Goal: Task Accomplishment & Management: Manage account settings

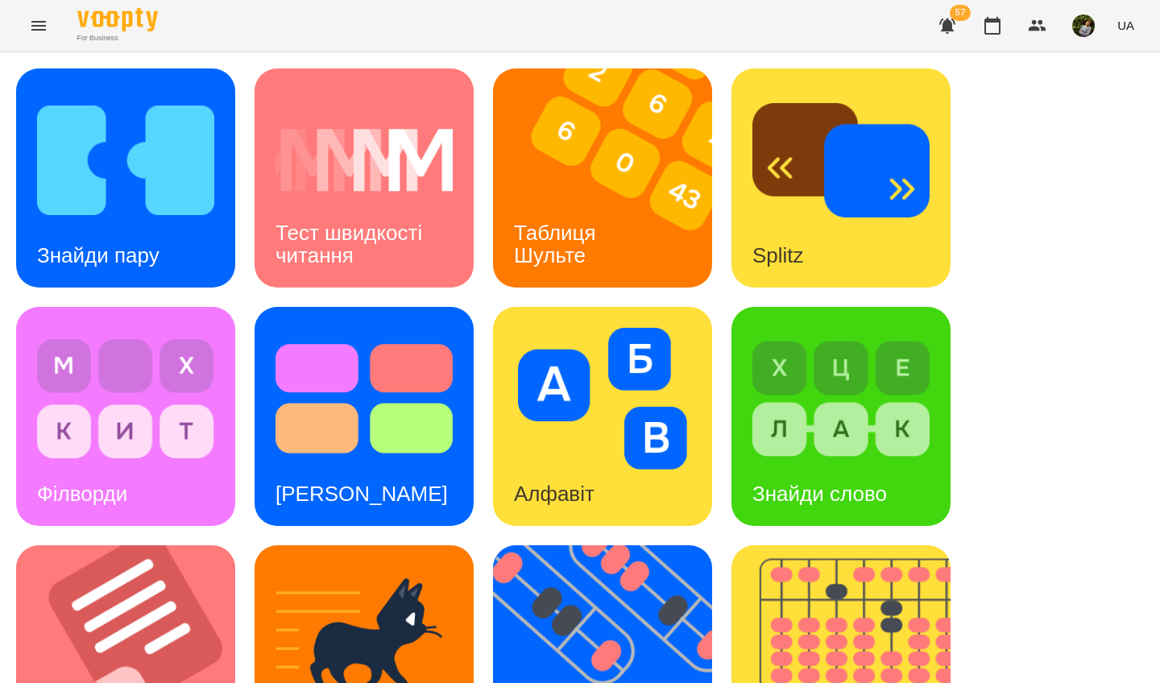
scroll to position [574, 0]
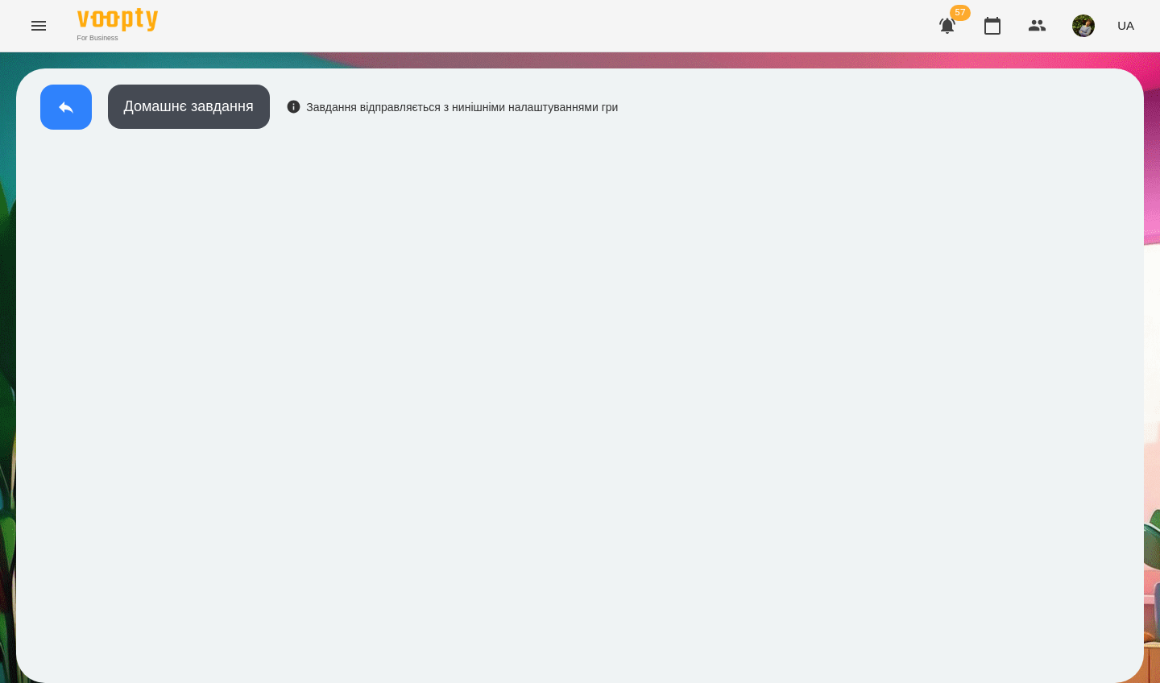
click at [64, 121] on button at bounding box center [66, 107] width 52 height 45
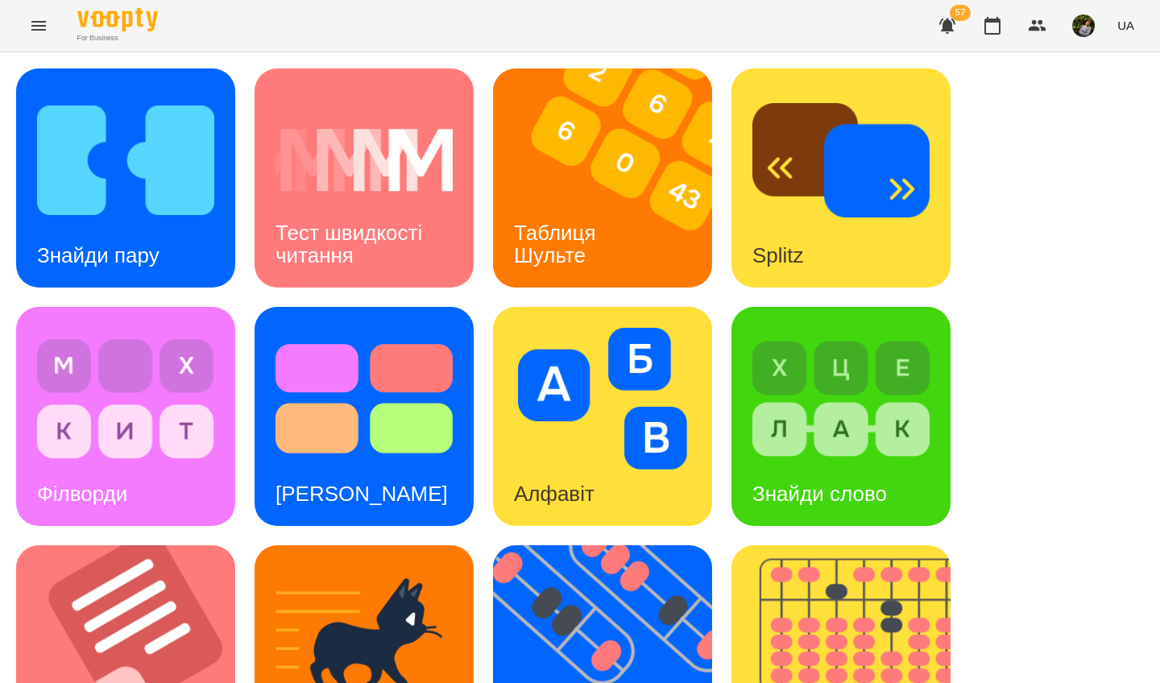
scroll to position [14, 0]
click at [838, 426] on img at bounding box center [840, 399] width 177 height 142
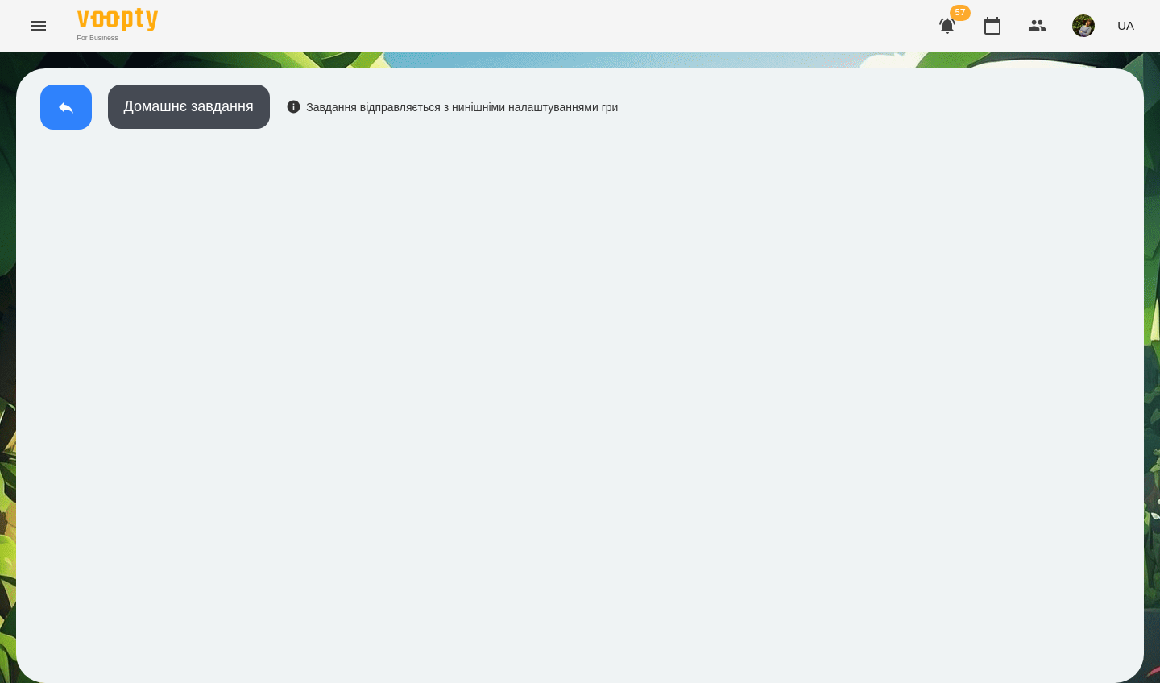
click at [52, 111] on button at bounding box center [66, 107] width 52 height 45
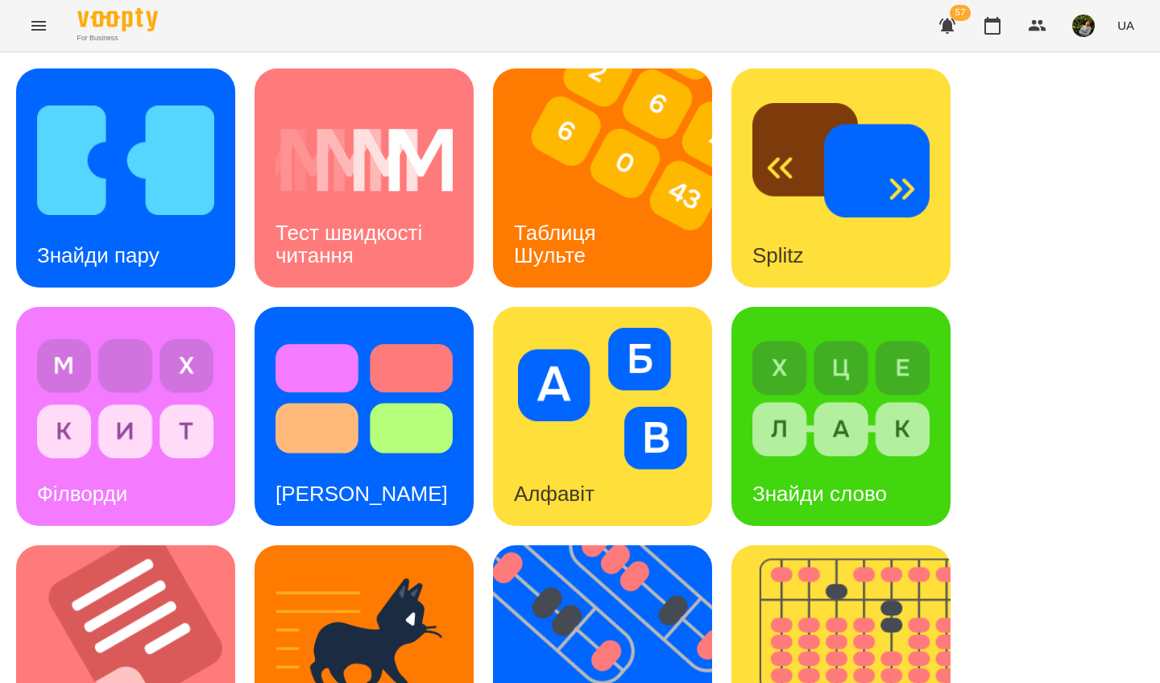
click at [879, 393] on img at bounding box center [840, 399] width 177 height 142
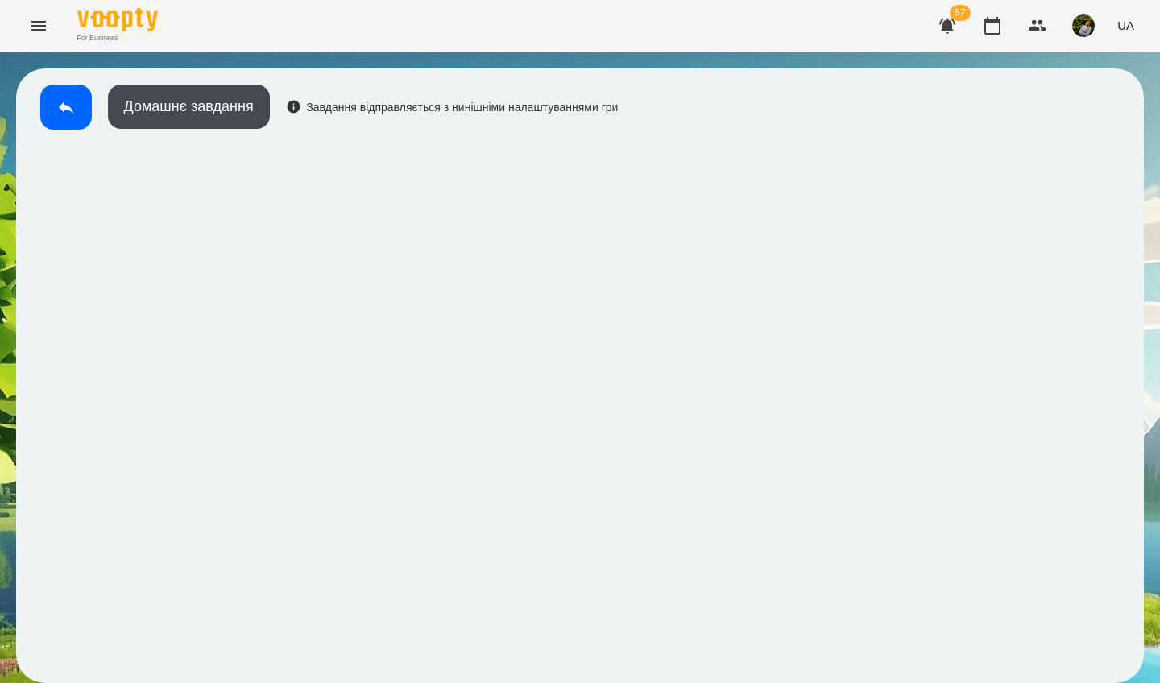
click at [54, 105] on button at bounding box center [66, 107] width 52 height 45
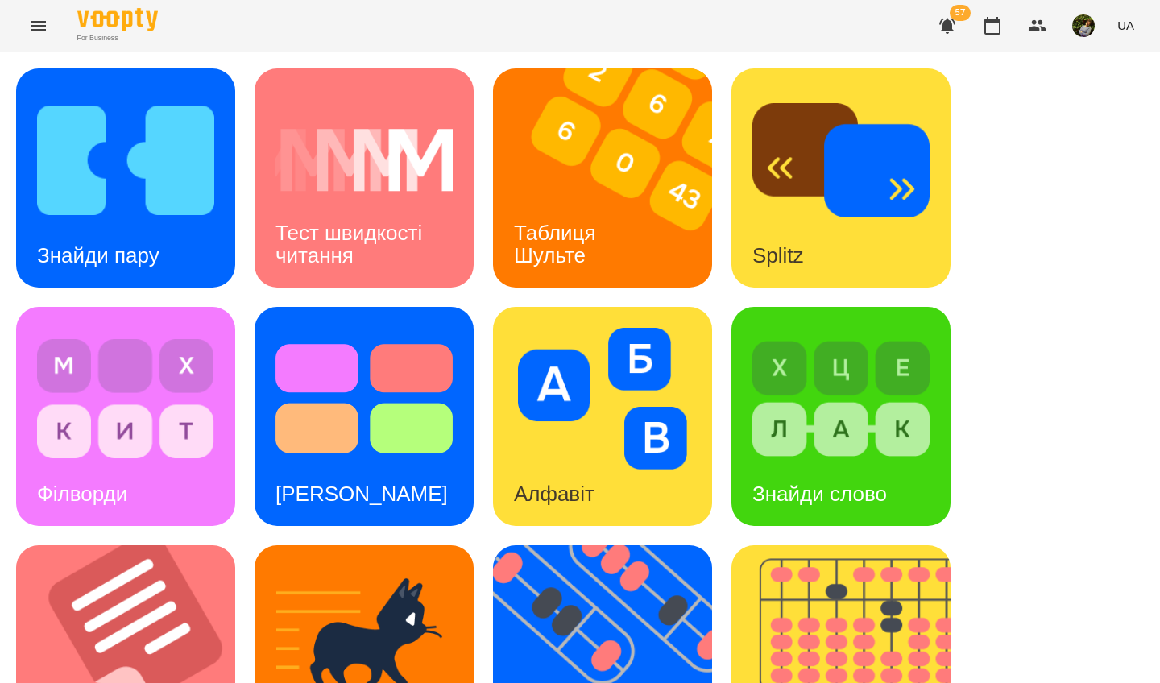
click at [402, 164] on img at bounding box center [363, 160] width 177 height 142
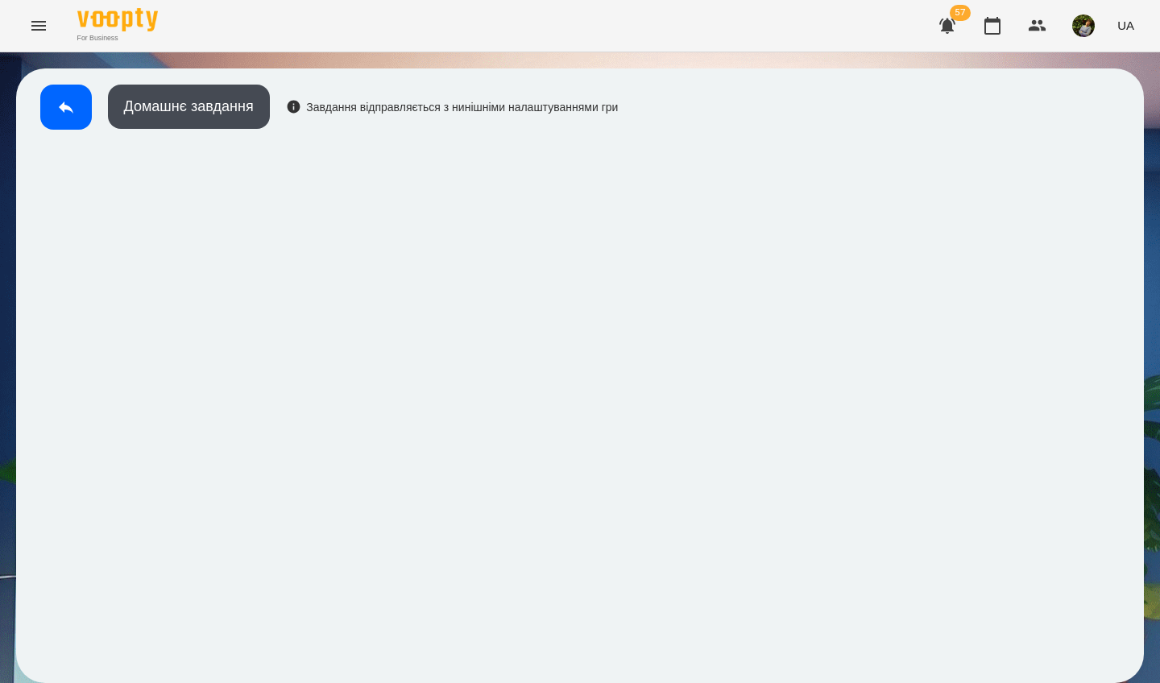
click at [60, 121] on button at bounding box center [66, 107] width 52 height 45
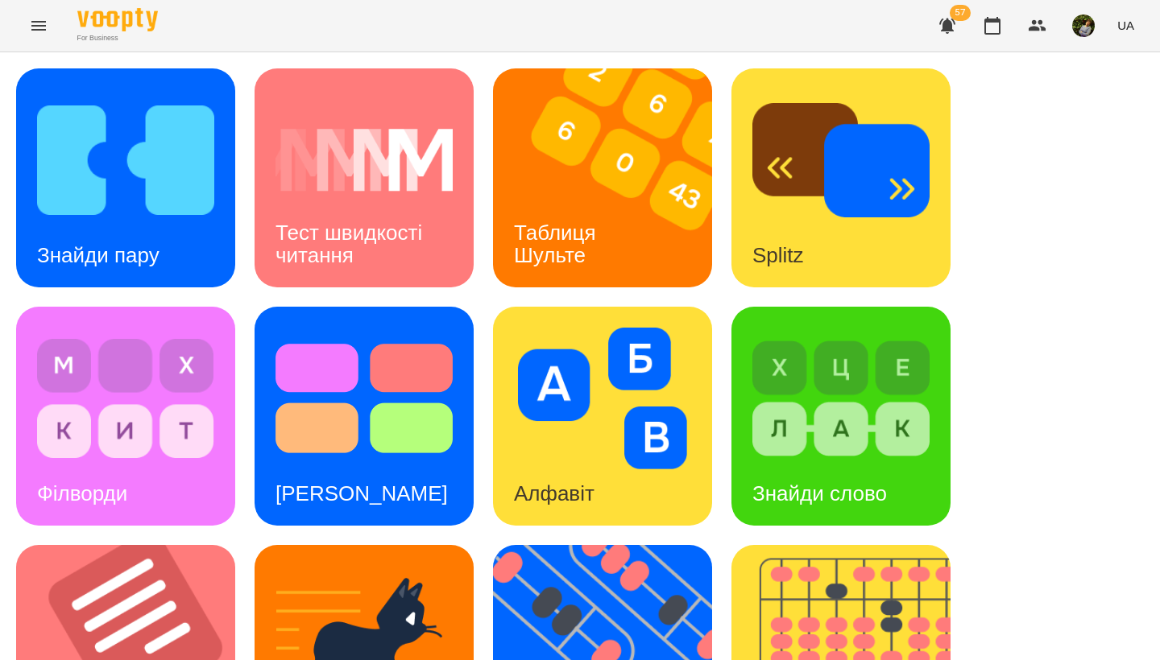
click at [37, 32] on icon "Menu" at bounding box center [38, 25] width 19 height 19
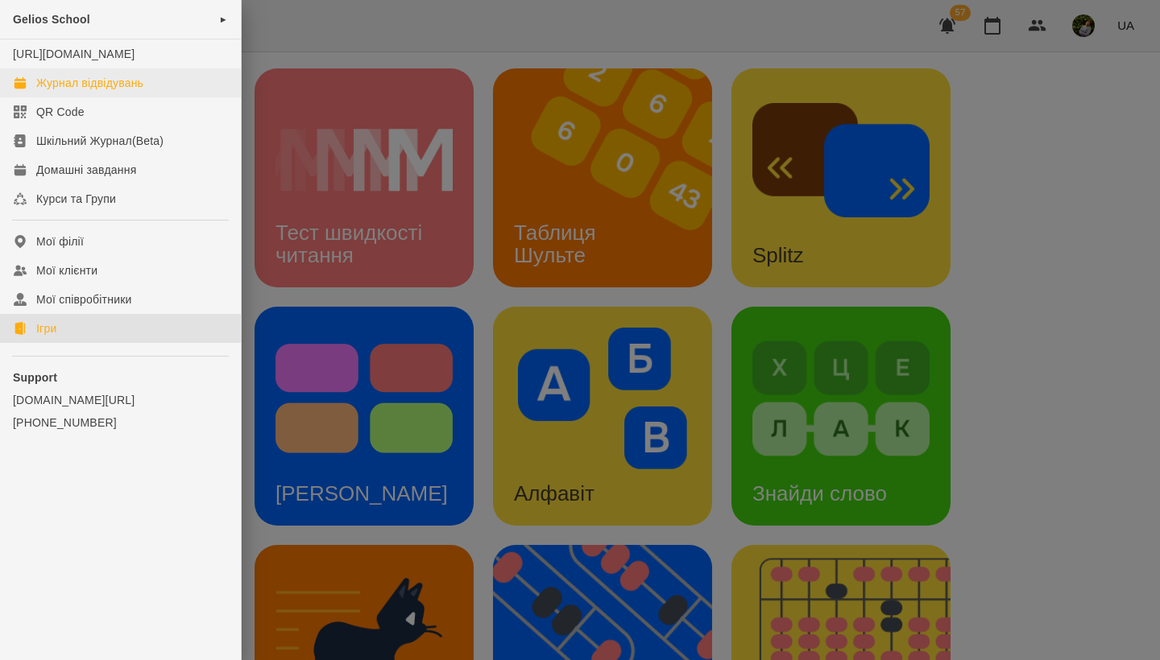
click at [93, 91] on div "Журнал відвідувань" at bounding box center [89, 83] width 107 height 16
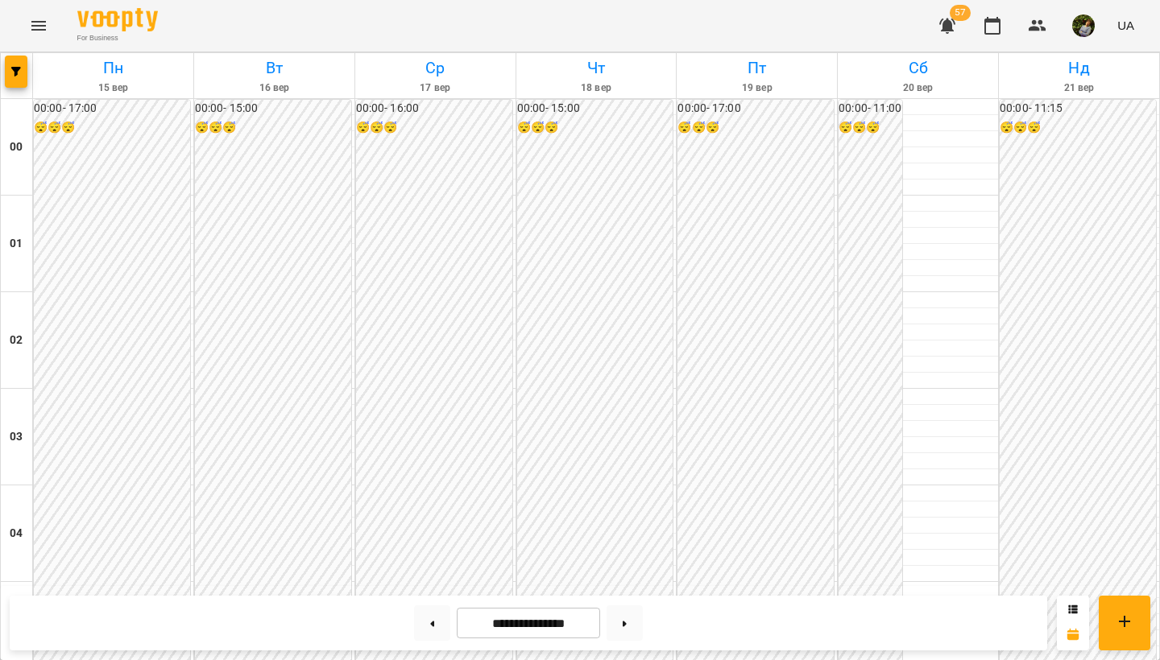
scroll to position [1652, 0]
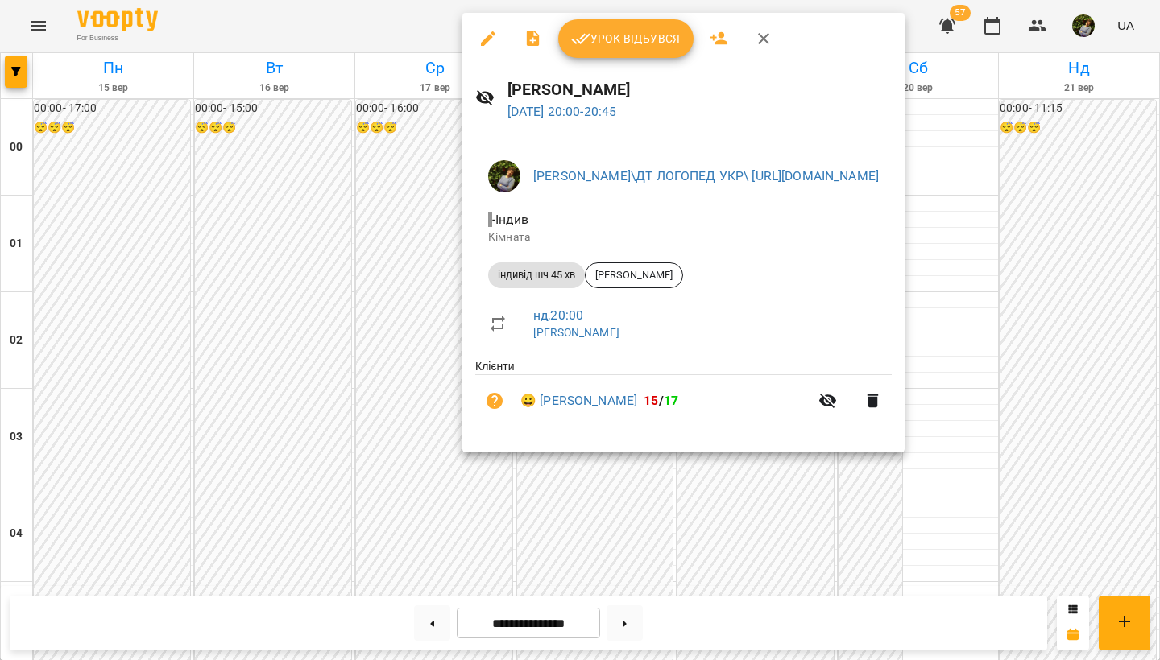
click at [664, 31] on span "Урок відбувся" at bounding box center [626, 38] width 110 height 19
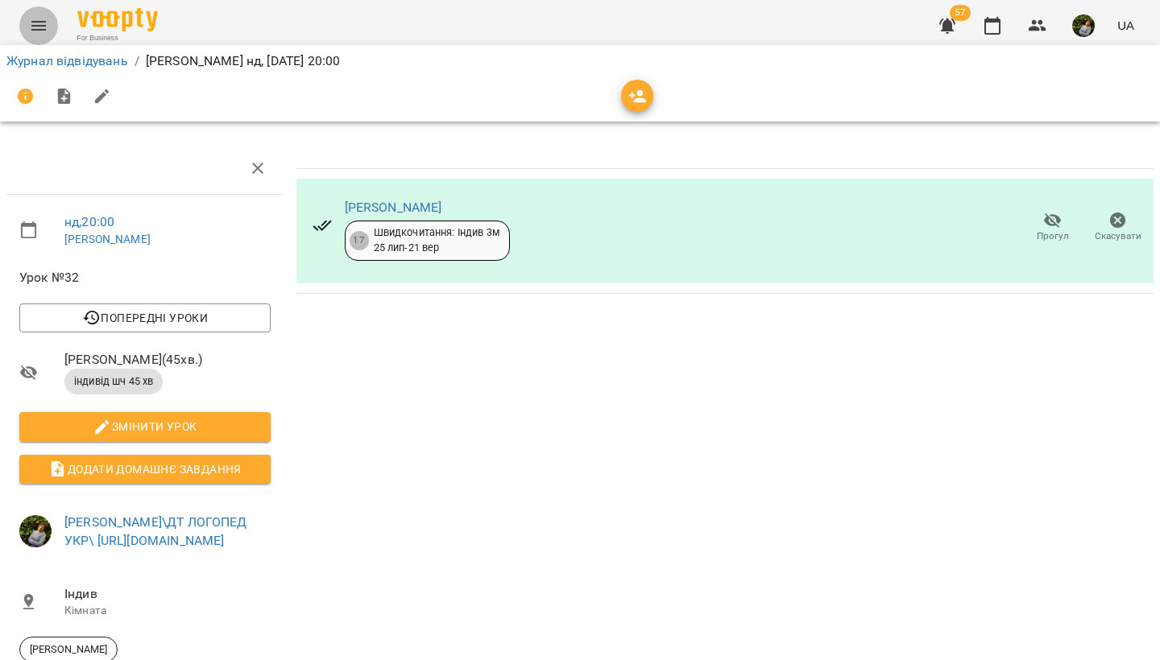
click at [34, 23] on icon "Menu" at bounding box center [38, 26] width 14 height 10
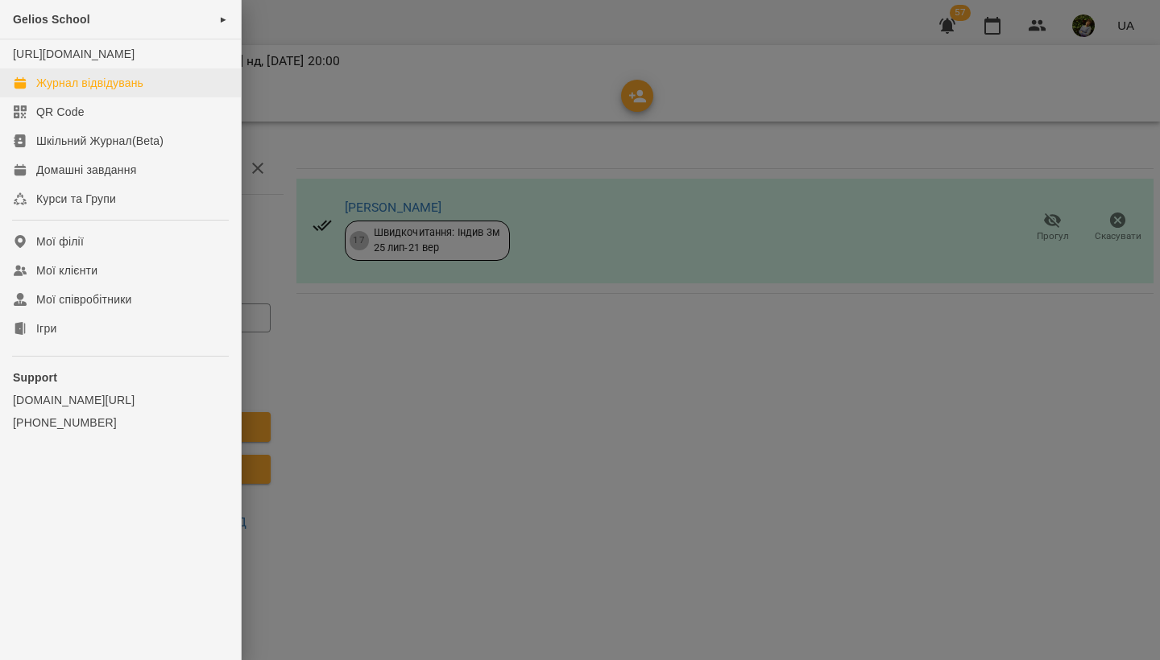
click at [44, 91] on div "Журнал відвідувань" at bounding box center [89, 83] width 107 height 16
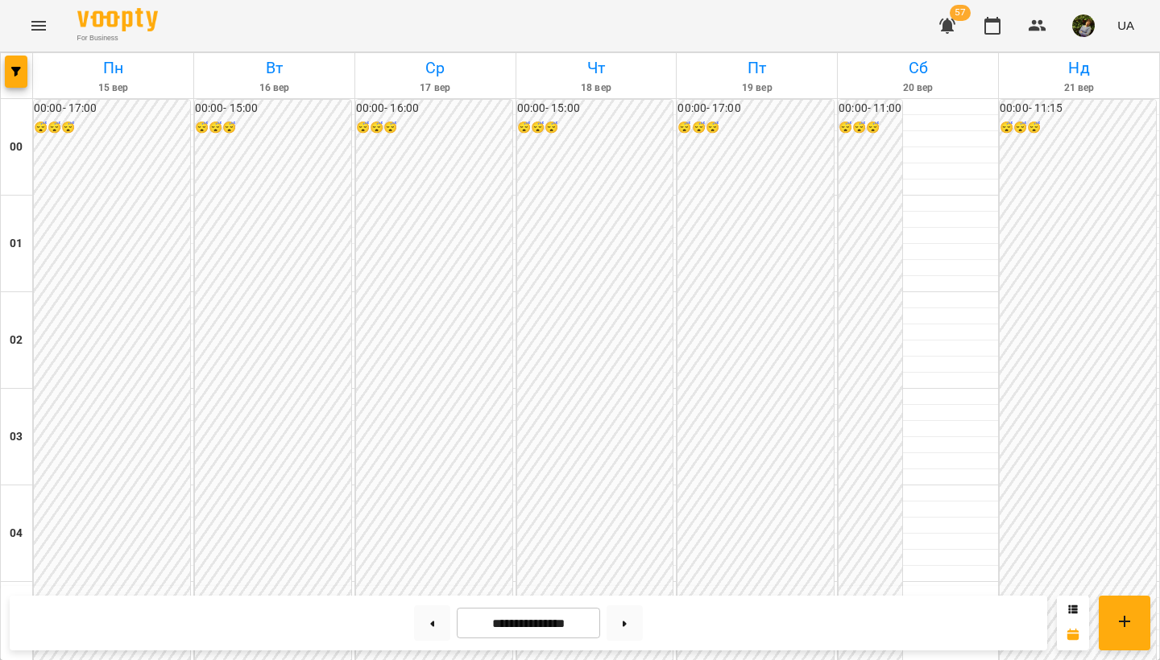
scroll to position [946, 0]
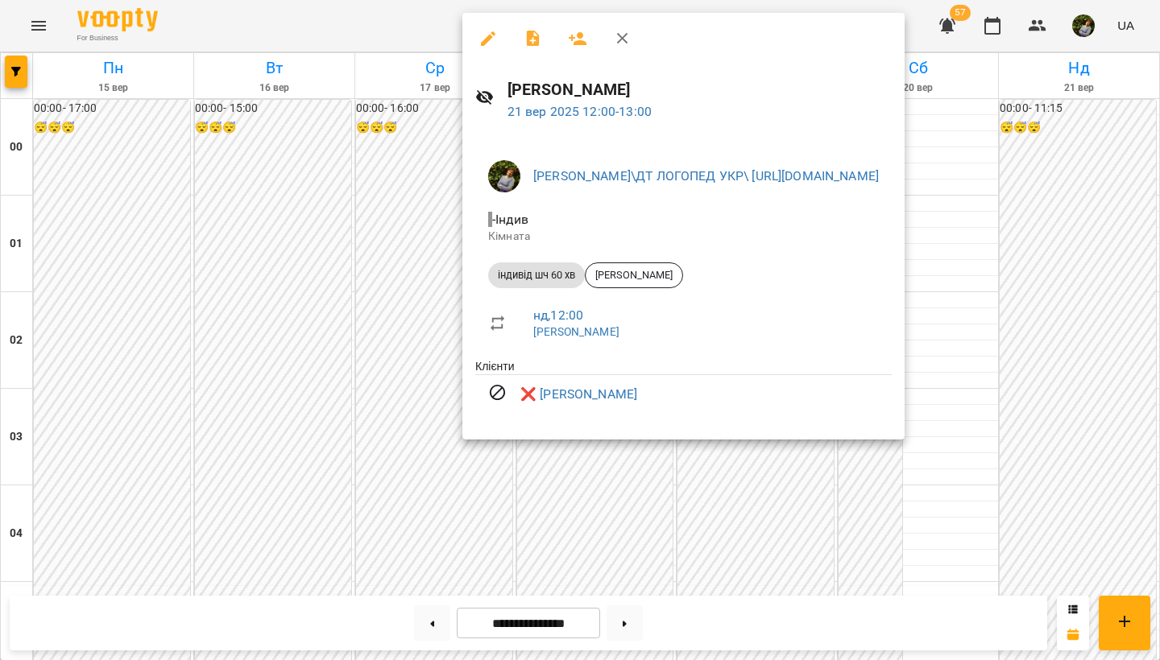
click at [1091, 515] on div at bounding box center [580, 330] width 1160 height 660
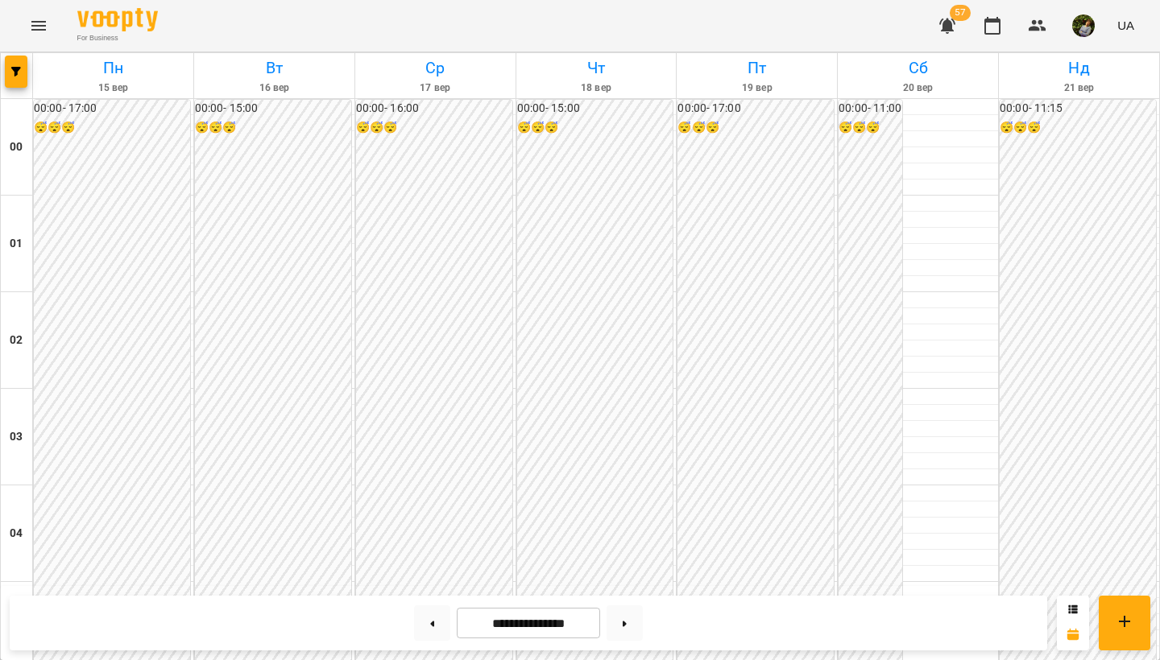
scroll to position [1728, 0]
click at [629, 618] on button at bounding box center [624, 623] width 36 height 35
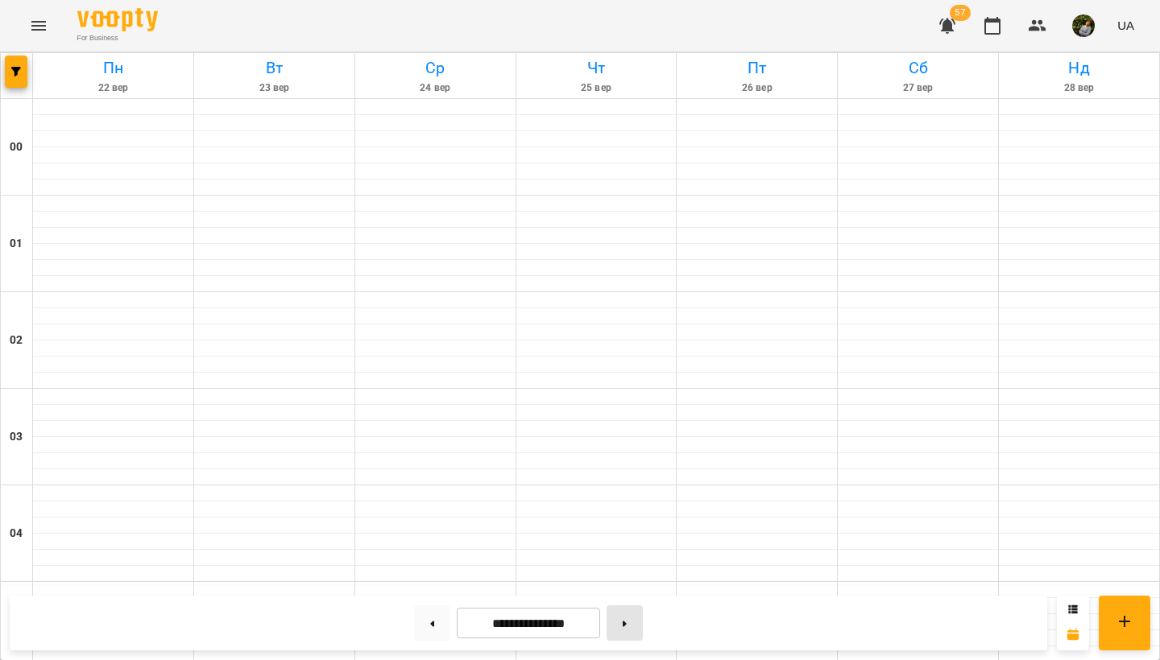
type input "**********"
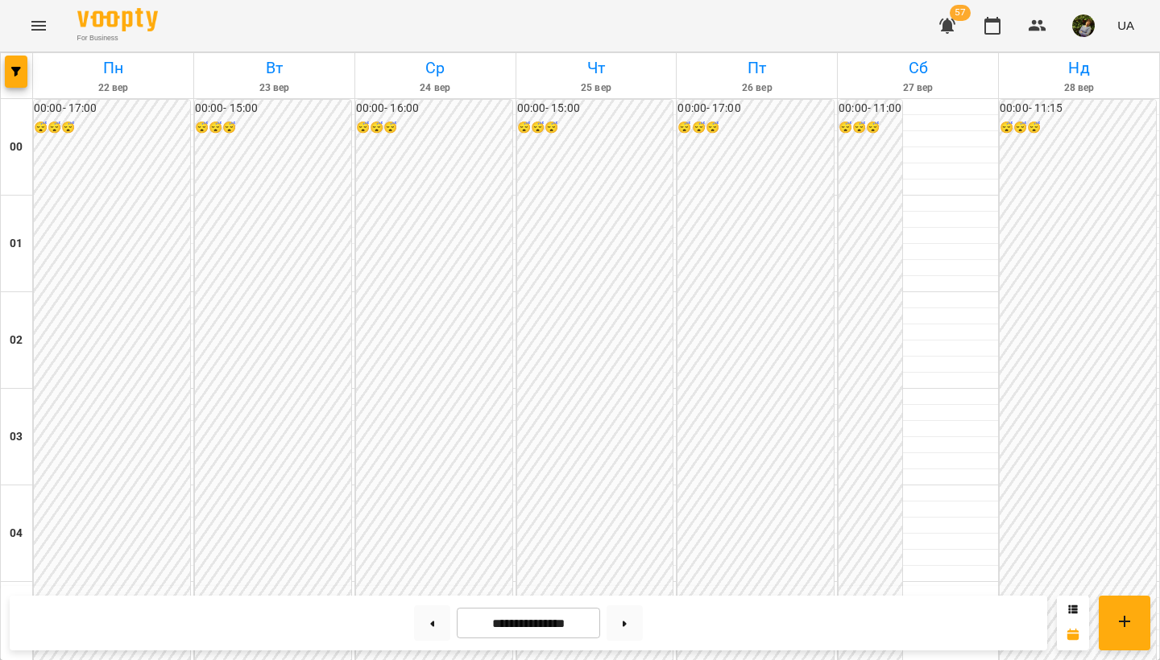
scroll to position [1485, 0]
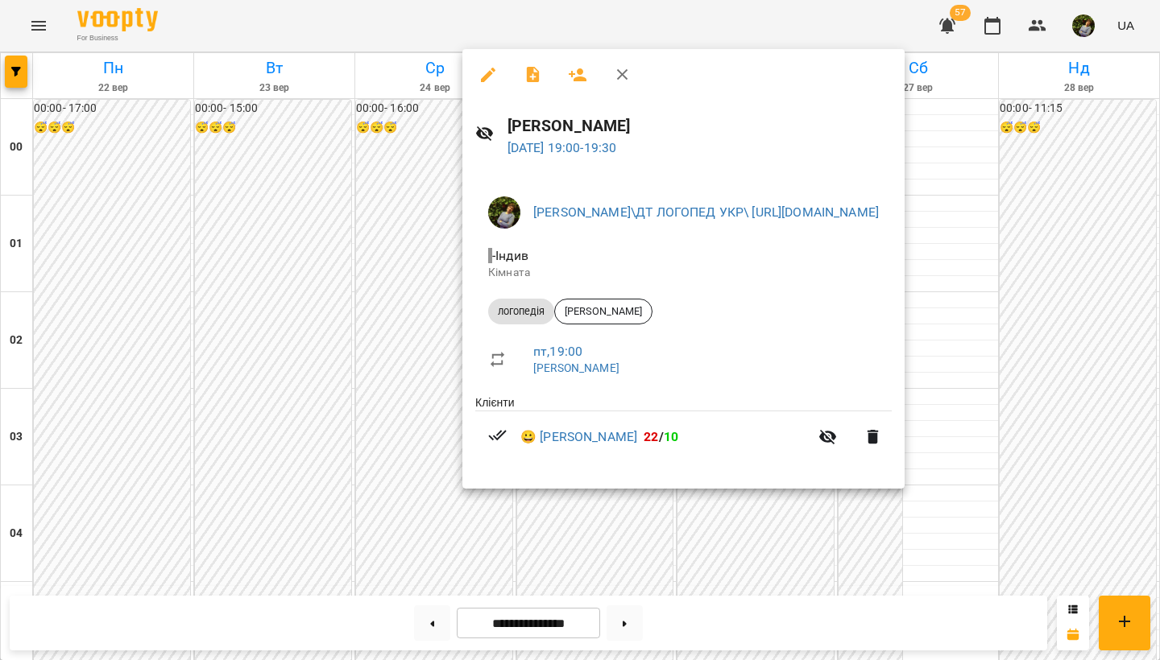
click at [772, 543] on div at bounding box center [580, 330] width 1160 height 660
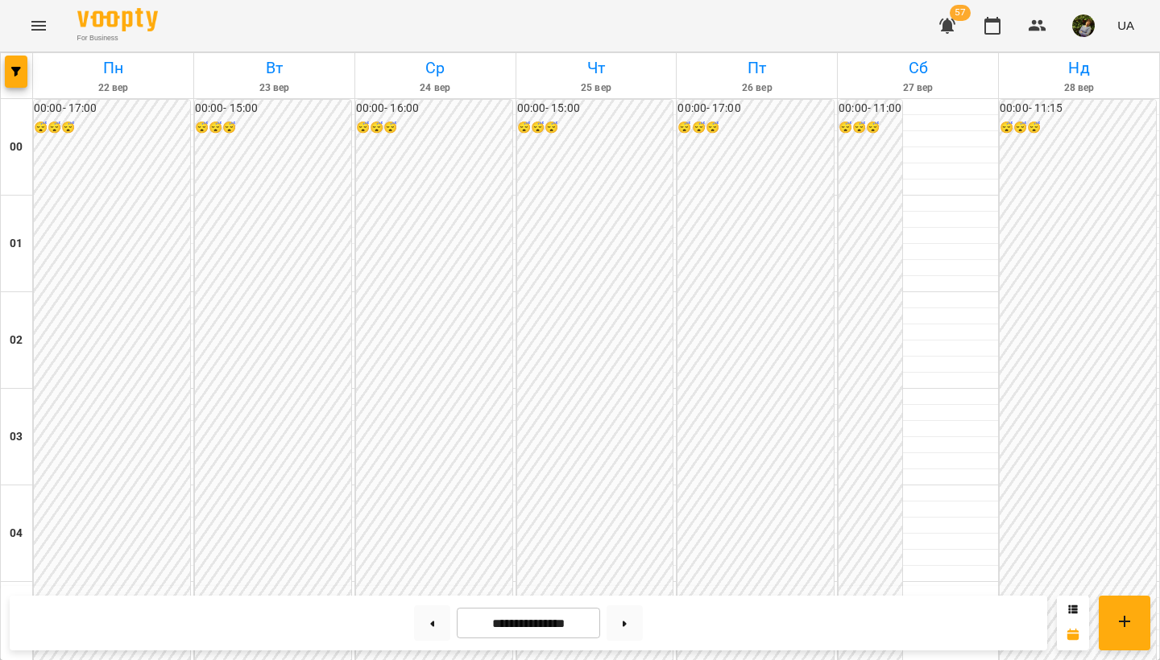
scroll to position [1520, 0]
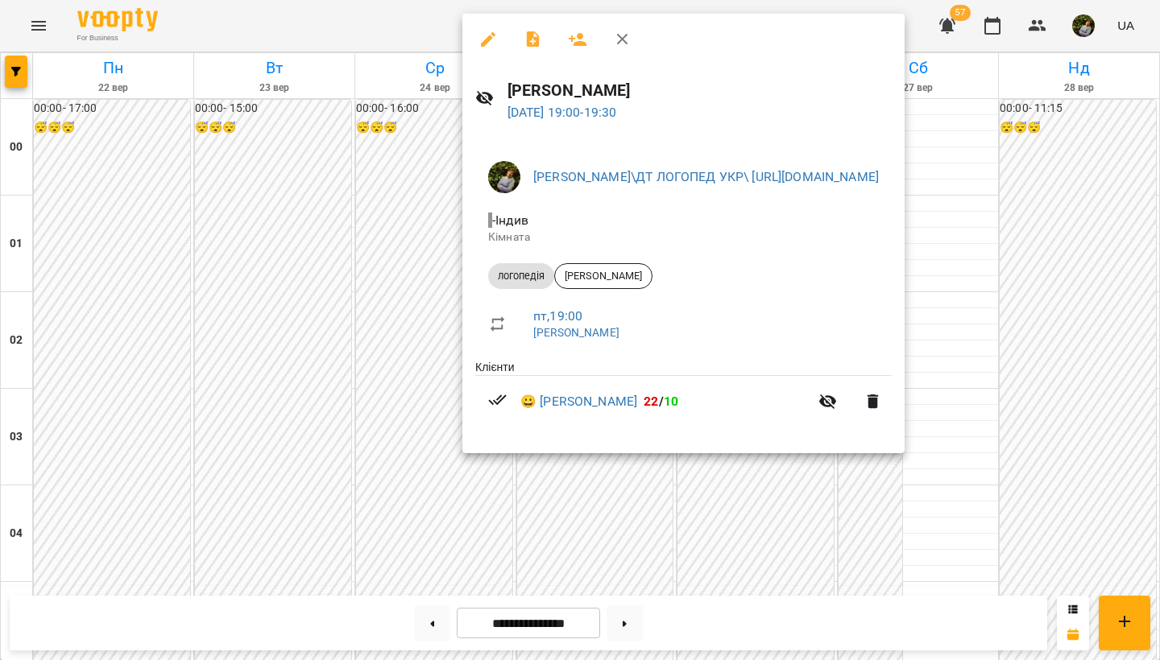
click at [771, 531] on div at bounding box center [580, 330] width 1160 height 660
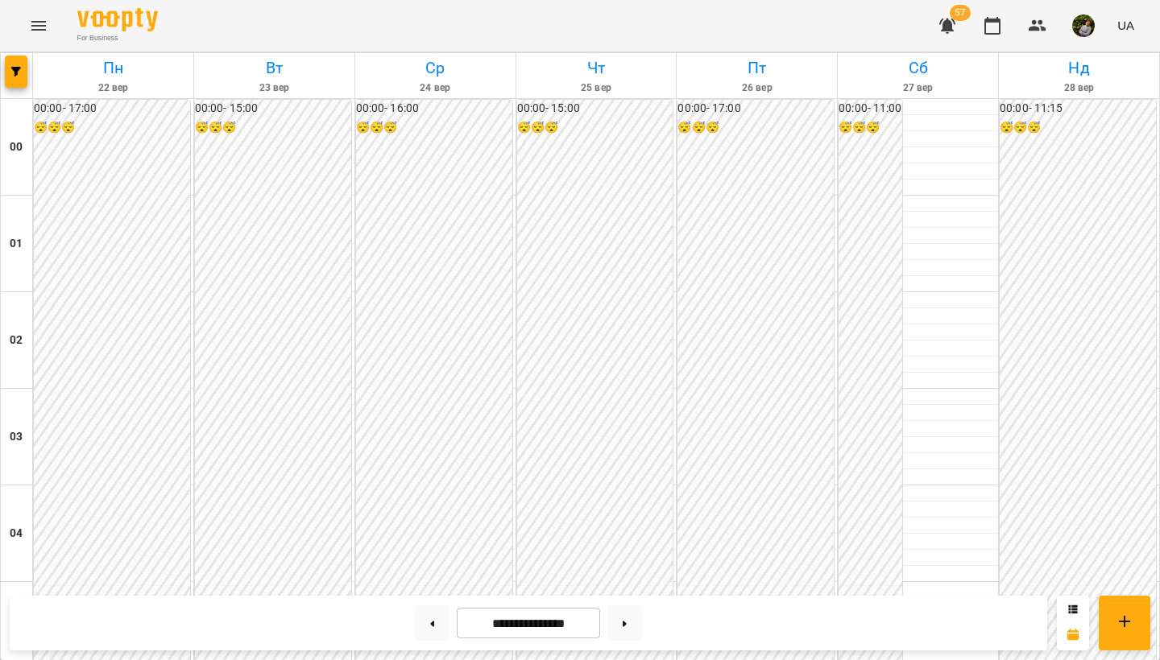
scroll to position [1660, 0]
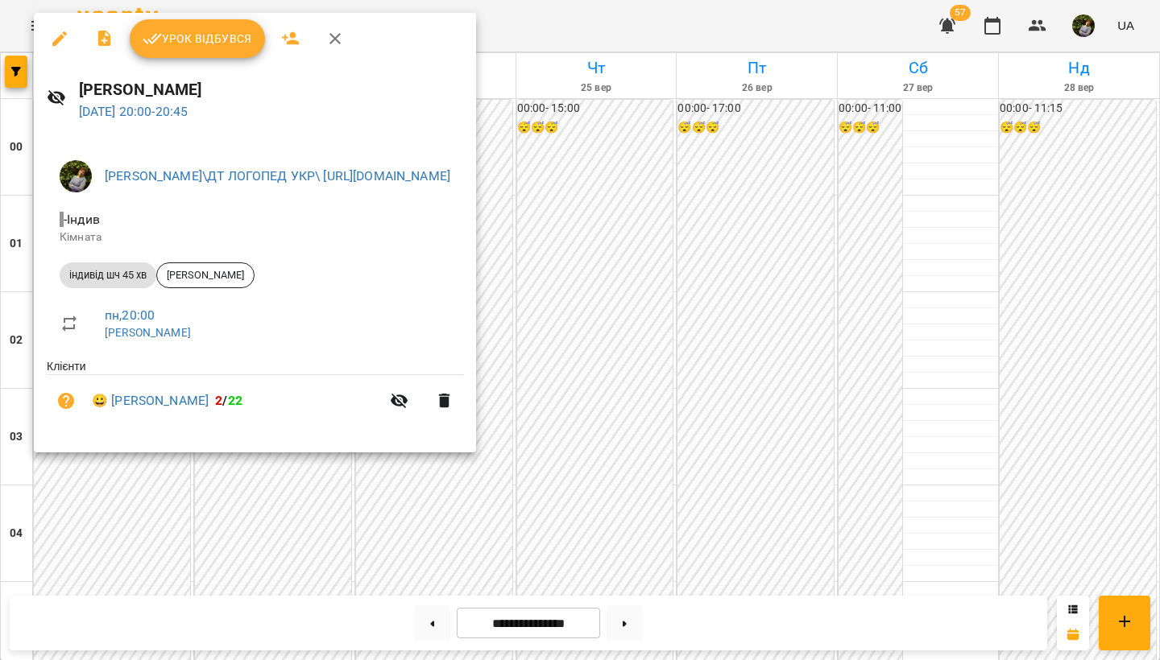
click at [793, 384] on div at bounding box center [580, 330] width 1160 height 660
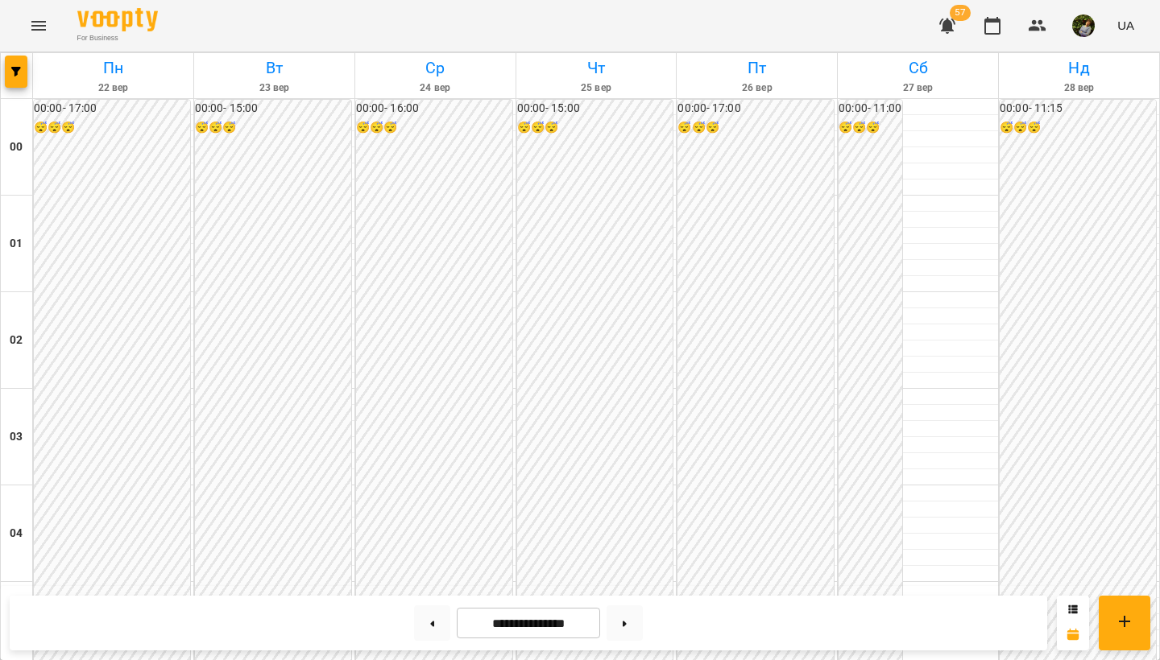
scroll to position [1537, 0]
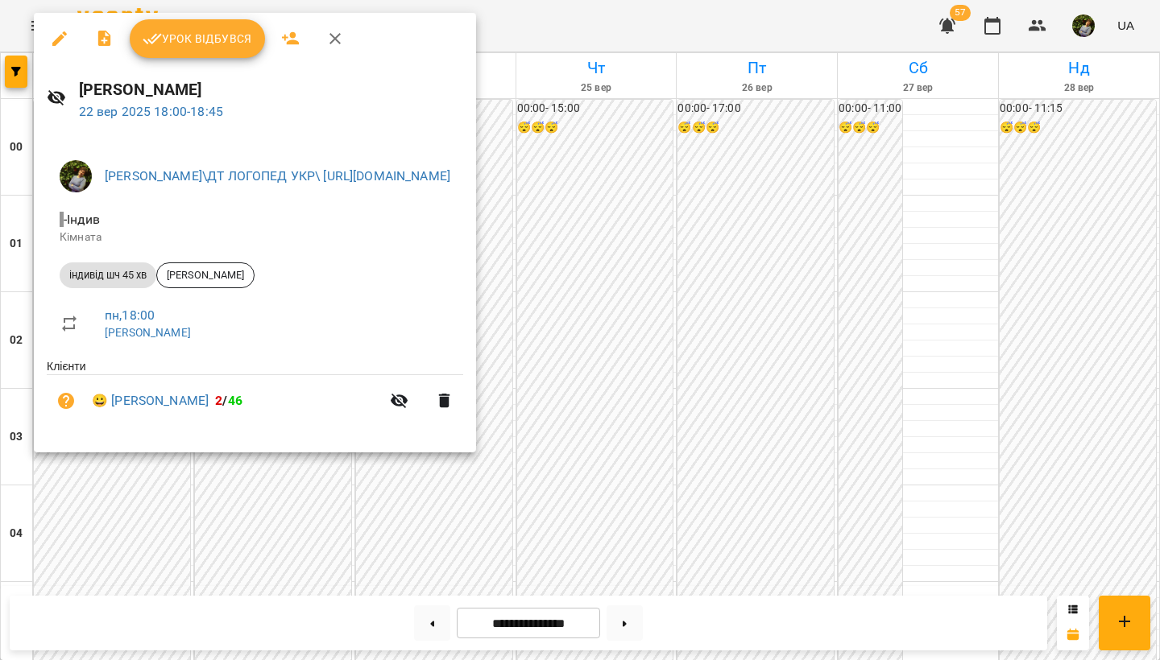
click at [791, 542] on div at bounding box center [580, 330] width 1160 height 660
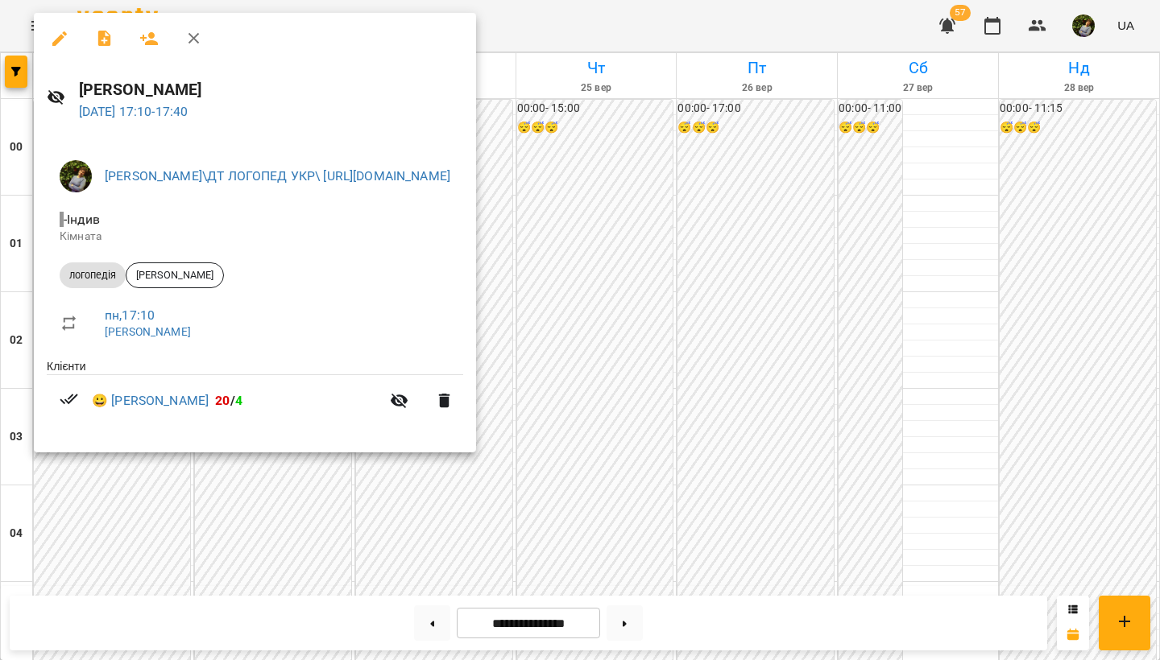
click at [777, 536] on div at bounding box center [580, 330] width 1160 height 660
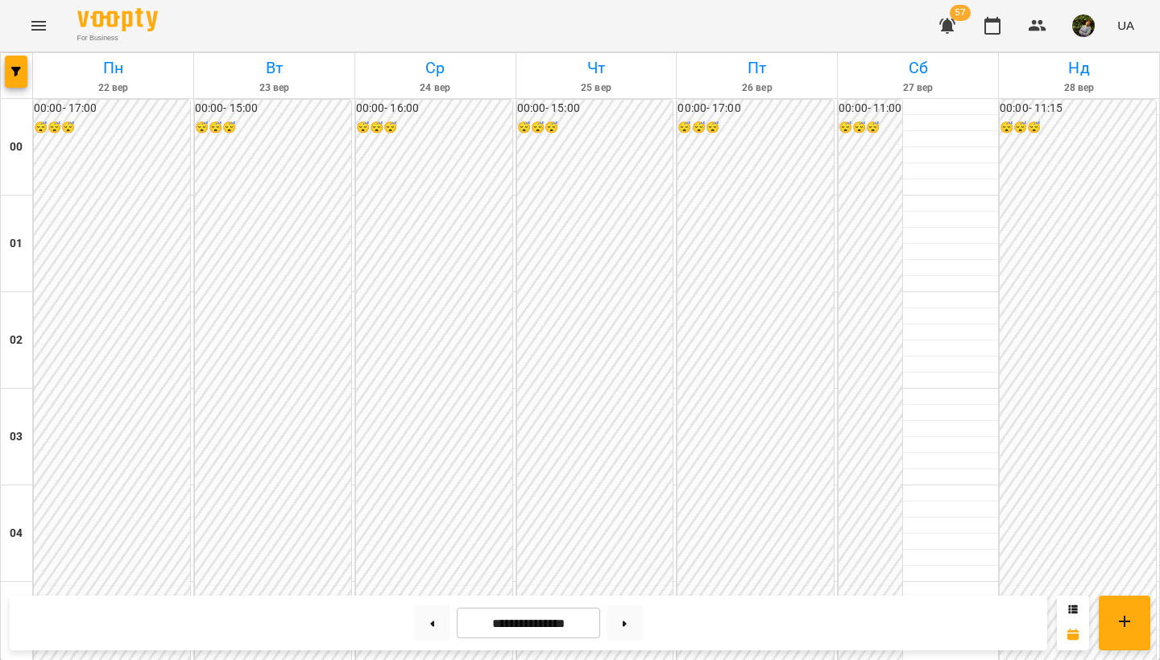
scroll to position [179, 0]
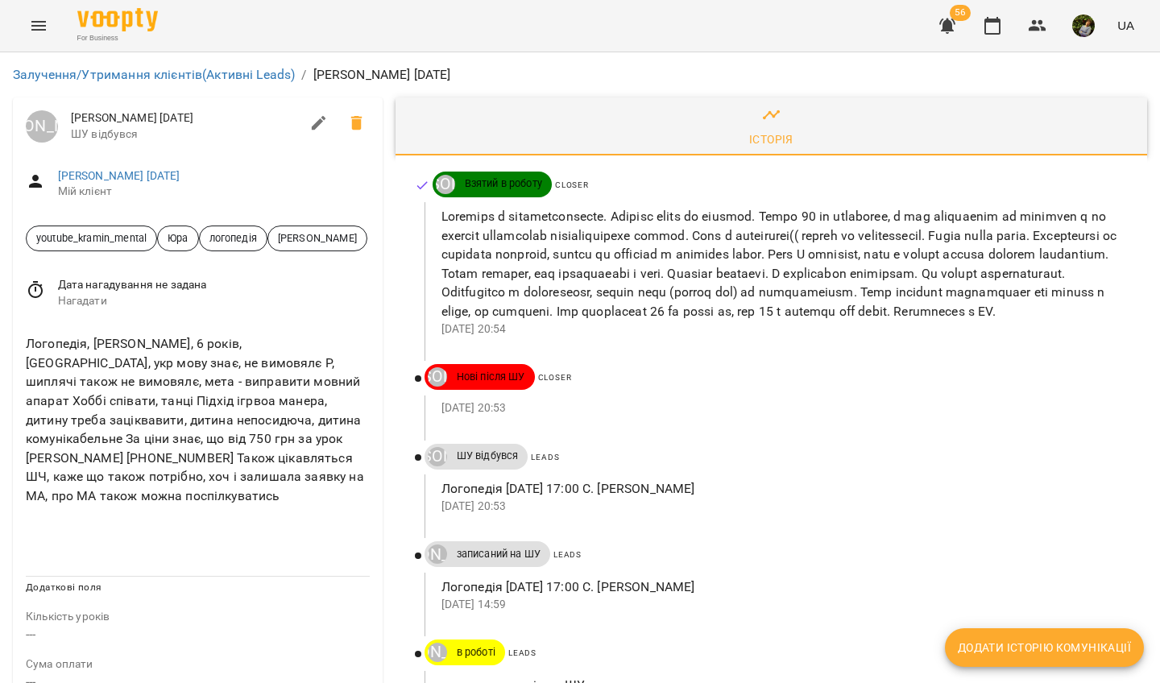
scroll to position [476, 0]
